Goal: Task Accomplishment & Management: Manage account settings

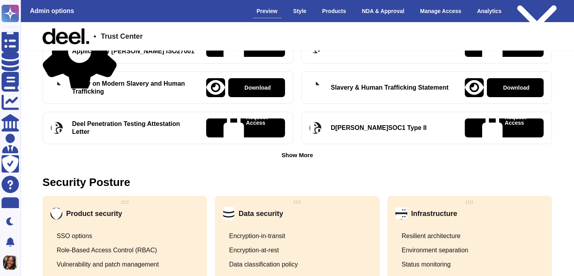
scroll to position [331, 0]
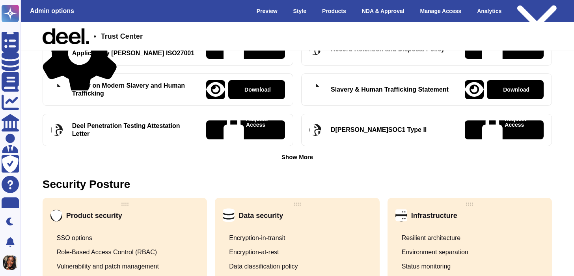
click at [302, 156] on div "Show More" at bounding box center [298, 157] width 32 height 6
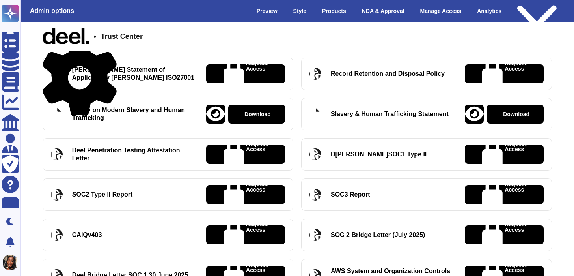
scroll to position [120, 0]
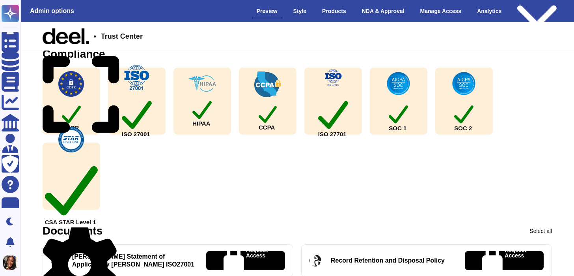
click at [111, 229] on icon at bounding box center [80, 264] width 74 height 79
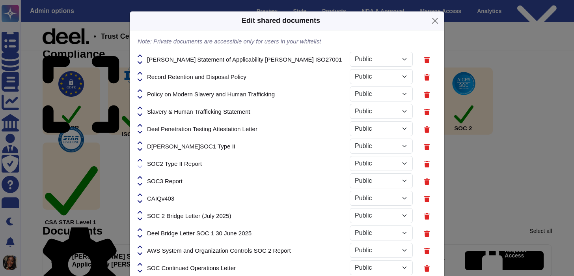
select select "PRIVATE"
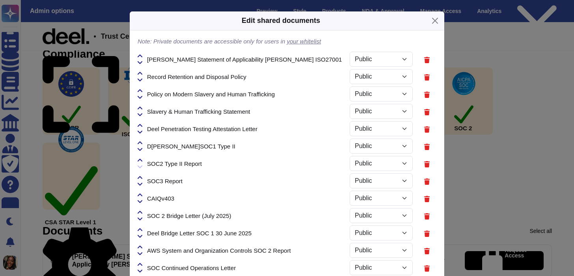
select select "PRIVATE"
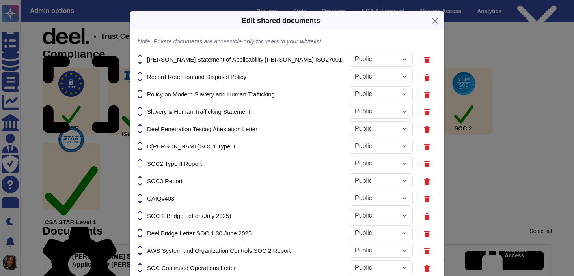
select select "PRIVATE"
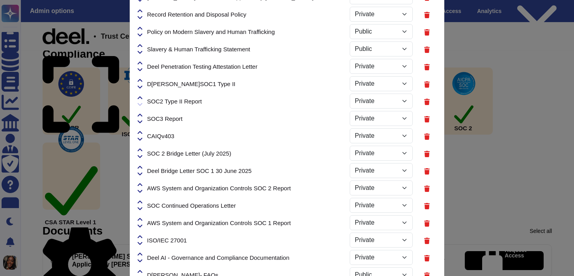
scroll to position [64, 0]
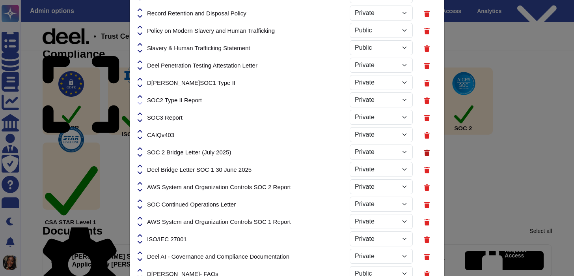
click at [425, 152] on icon at bounding box center [427, 152] width 6 height 7
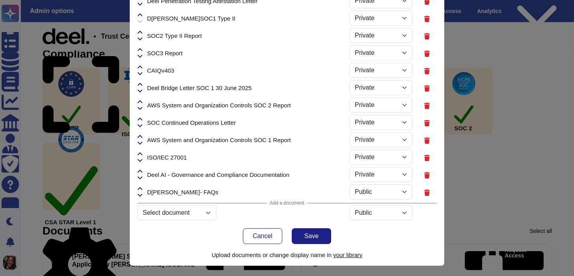
scroll to position [129, 0]
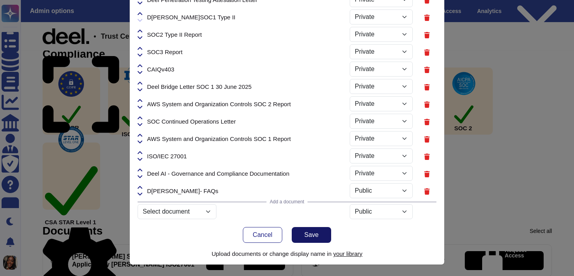
click at [320, 236] on button "Save" at bounding box center [311, 235] width 39 height 16
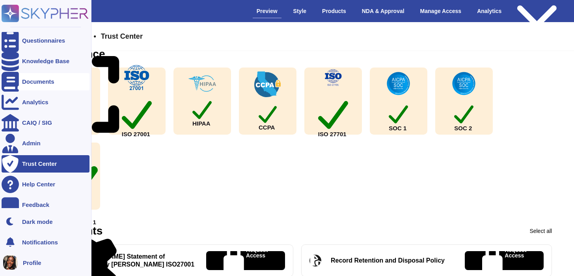
click at [40, 80] on div "Documents" at bounding box center [38, 81] width 32 height 6
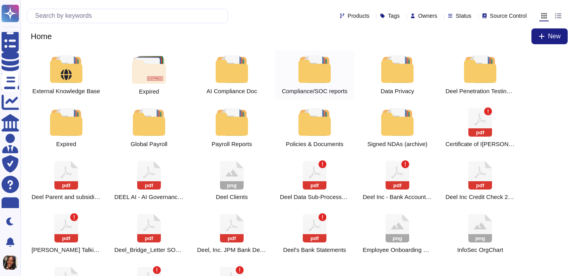
click at [329, 61] on div at bounding box center [314, 69] width 35 height 28
click at [319, 63] on div at bounding box center [314, 69] width 35 height 28
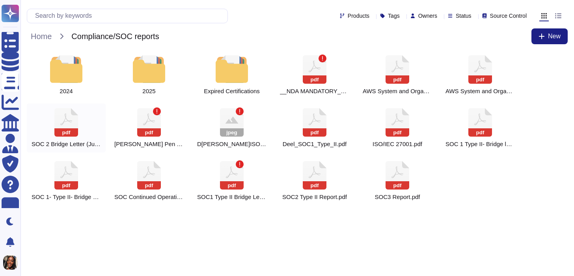
click at [65, 123] on icon at bounding box center [66, 122] width 24 height 28
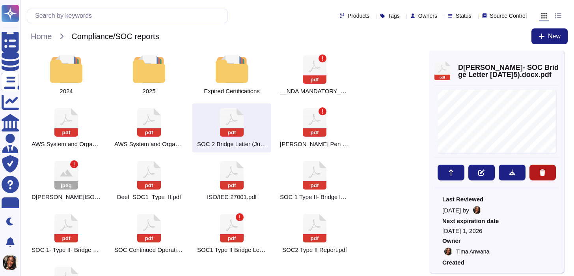
click at [548, 175] on button at bounding box center [543, 172] width 27 height 16
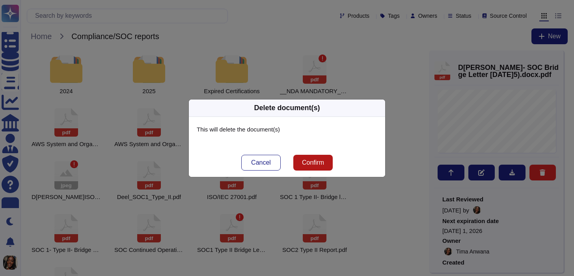
click at [322, 163] on span "Confirm" at bounding box center [313, 162] width 22 height 6
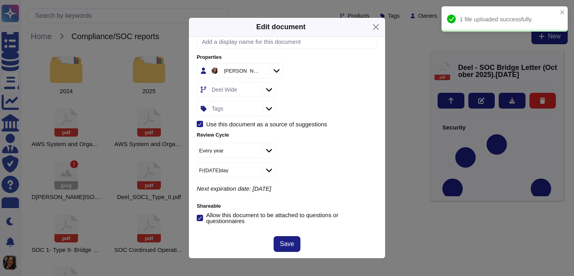
scroll to position [106, 0]
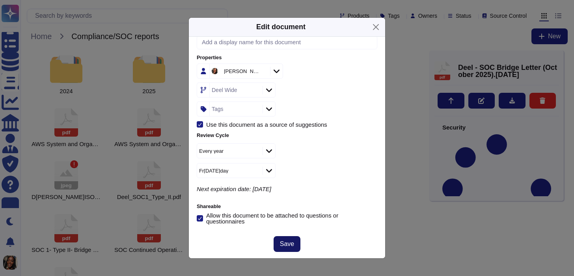
click at [286, 243] on span "Save" at bounding box center [287, 244] width 14 height 6
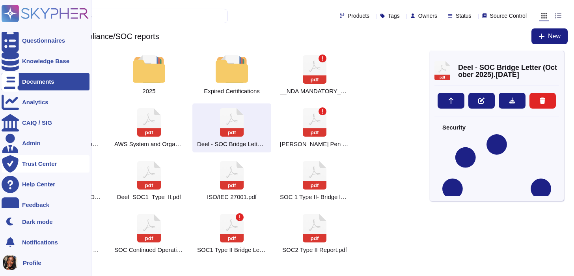
click at [24, 159] on div "Trust Center" at bounding box center [46, 163] width 88 height 17
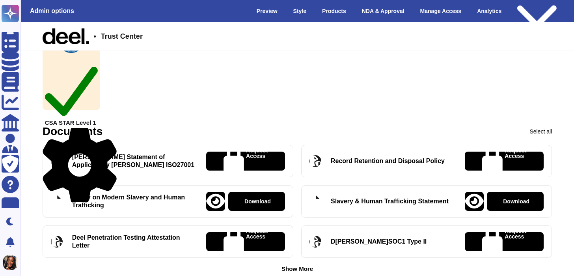
scroll to position [259, 0]
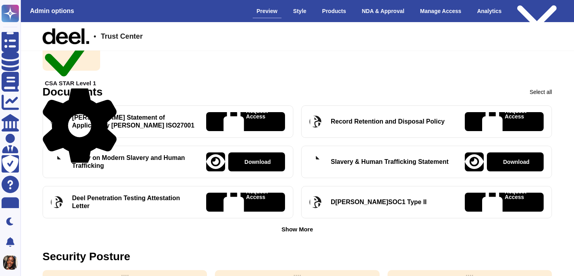
click at [110, 91] on icon at bounding box center [80, 125] width 74 height 79
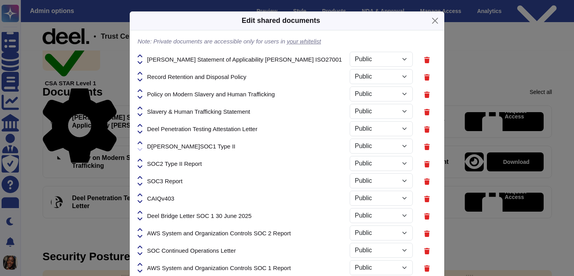
select select "PRIVATE"
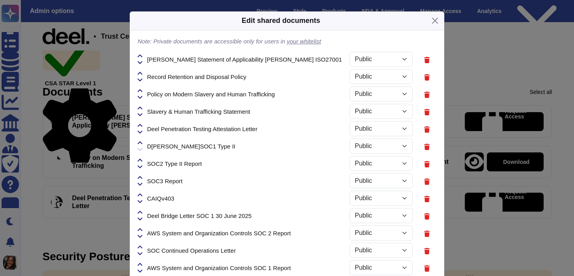
select select "PRIVATE"
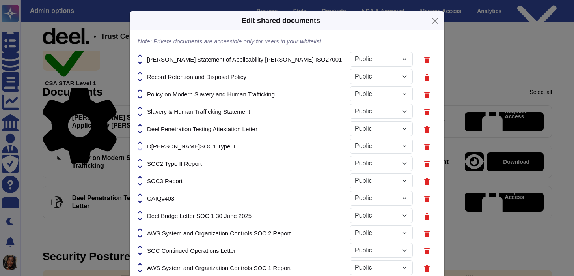
select select "PRIVATE"
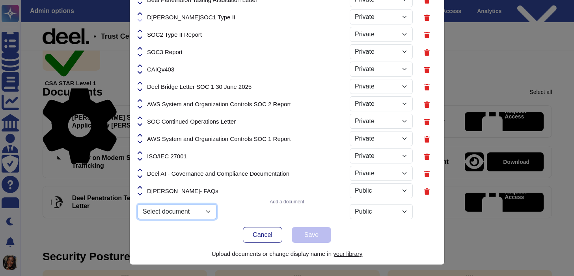
click at [198, 211] on select "Select document ISO 27001 Certificate.pdf Product_guide_Reports.pdf Netsuite_fo…" at bounding box center [177, 211] width 79 height 15
click at [138, 219] on select "Select document ISO 27001 Certificate.pdf Product_guide_Reports.pdf Netsuite_fo…" at bounding box center [177, 211] width 79 height 15
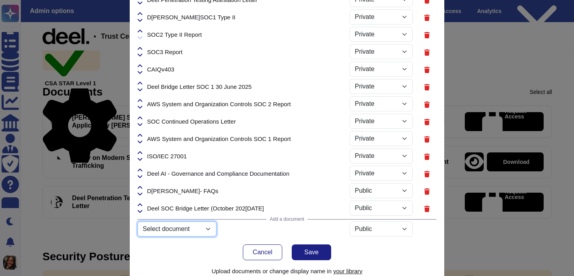
select select "68e38a6b1dd59e7b5482fd4a"
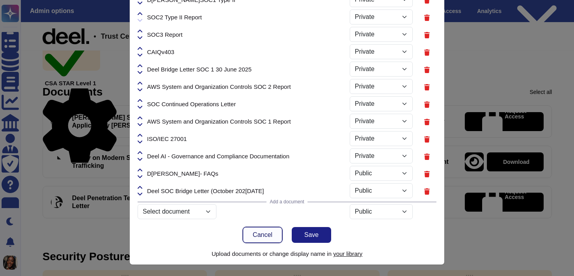
click at [262, 232] on span "Cancel" at bounding box center [263, 235] width 20 height 6
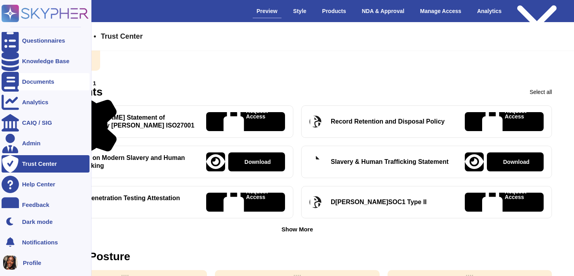
click at [37, 83] on div "Documents" at bounding box center [38, 81] width 32 height 6
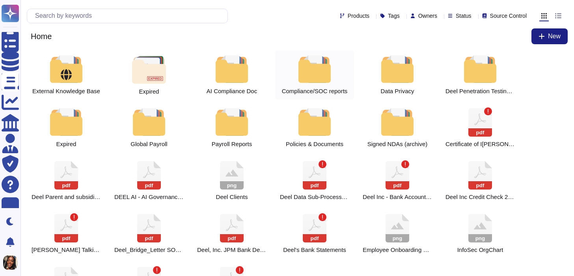
click at [318, 71] on div at bounding box center [314, 69] width 35 height 28
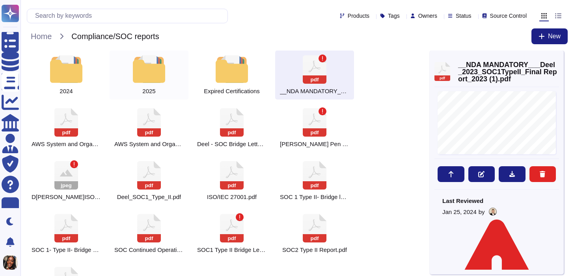
click at [161, 74] on div at bounding box center [149, 69] width 35 height 28
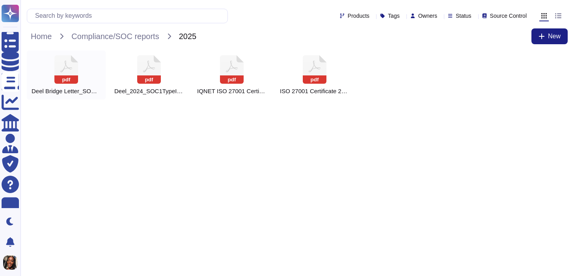
click at [71, 79] on rect at bounding box center [66, 79] width 24 height 8
